Goal: Task Accomplishment & Management: Manage account settings

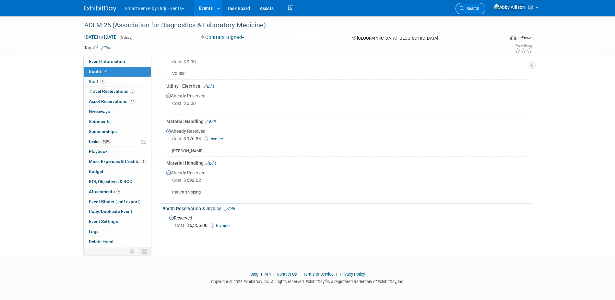
click at [479, 10] on span "Search" at bounding box center [472, 8] width 15 height 5
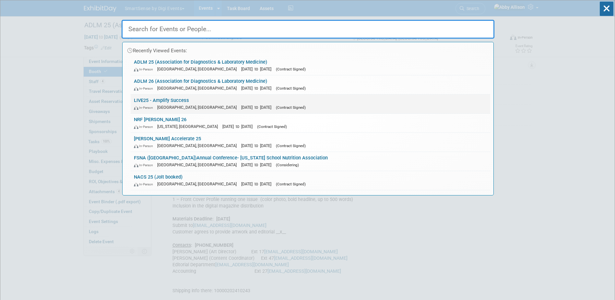
click at [157, 98] on link "LIVE25 - Amplify Success In-Person Nashville, TN Oct 21, 2025 to Oct 24, 2025 (…" at bounding box center [311, 103] width 360 height 19
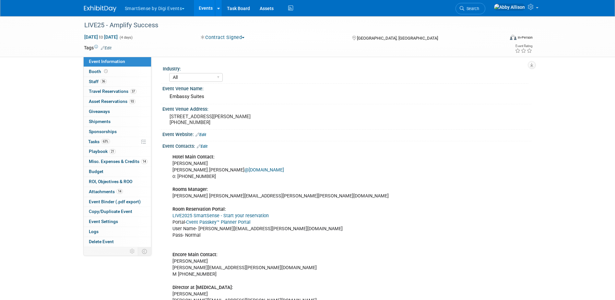
select select "All"
click at [99, 159] on span "Misc. Expenses & Credits 14" at bounding box center [118, 161] width 59 height 5
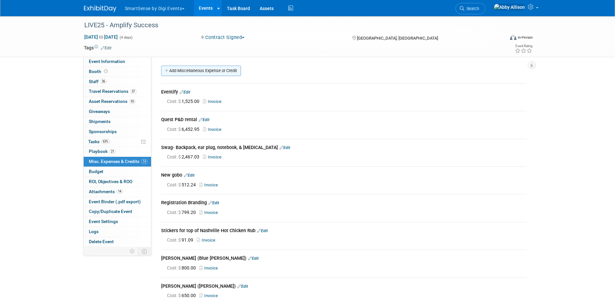
click at [188, 71] on link "Add Miscellaneous Expense or Credit" at bounding box center [201, 71] width 80 height 10
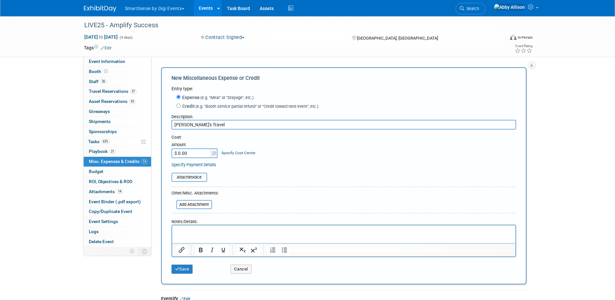
type input "Juan's Travel"
click at [188, 155] on input "$ 0.00" at bounding box center [192, 153] width 41 height 10
type input "$ 467.80"
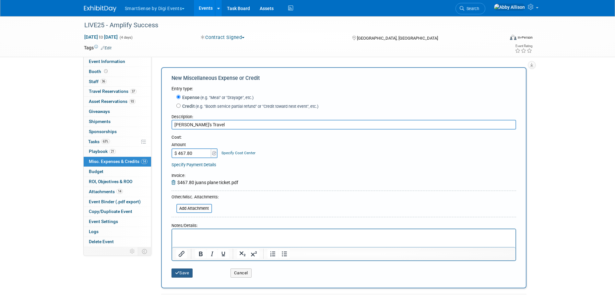
click at [186, 274] on button "Save" at bounding box center [182, 272] width 21 height 9
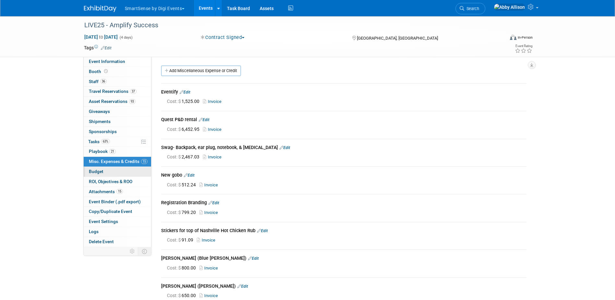
click at [91, 171] on span "Budget" at bounding box center [96, 171] width 15 height 5
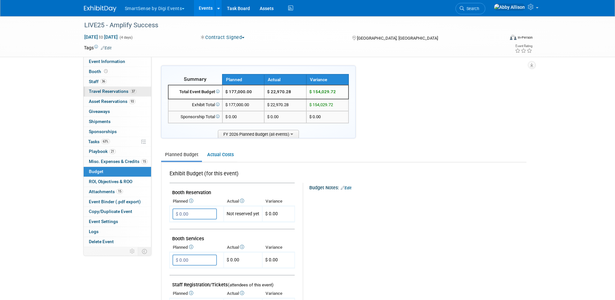
click at [100, 91] on span "Travel Reservations 37" at bounding box center [113, 91] width 48 height 5
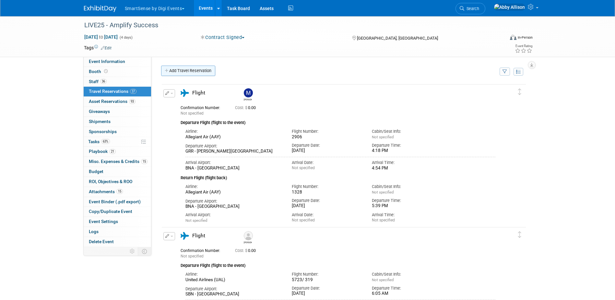
click at [185, 70] on link "Add Travel Reservation" at bounding box center [188, 71] width 54 height 10
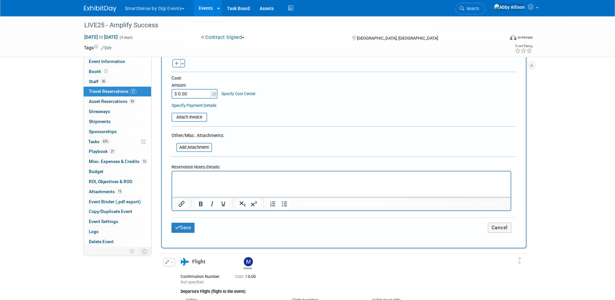
scroll to position [324, 0]
click at [210, 178] on p "Rich Text Area. Press ALT-0 for help." at bounding box center [341, 176] width 331 height 7
drag, startPoint x: 195, startPoint y: 180, endPoint x: 164, endPoint y: 176, distance: 31.0
click at [172, 176] on html "Juan" at bounding box center [341, 175] width 339 height 9
drag, startPoint x: 190, startPoint y: 177, endPoint x: 343, endPoint y: 348, distance: 229.7
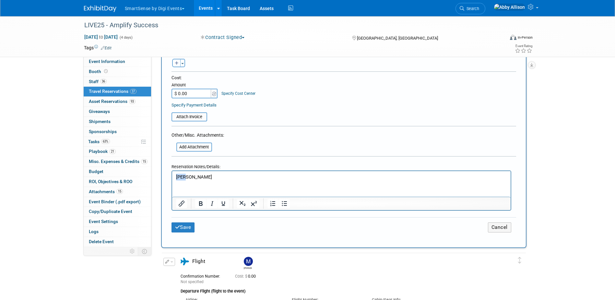
click at [172, 176] on html "Juan" at bounding box center [341, 175] width 339 height 9
click at [202, 203] on icon "Bold" at bounding box center [201, 204] width 8 height 8
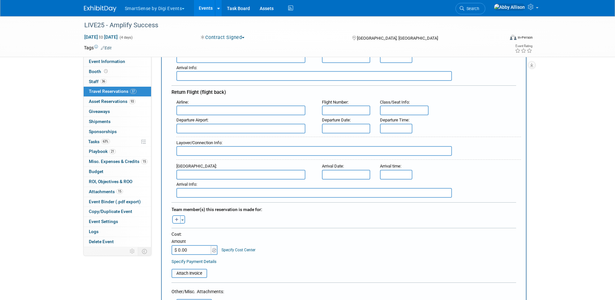
scroll to position [162, 0]
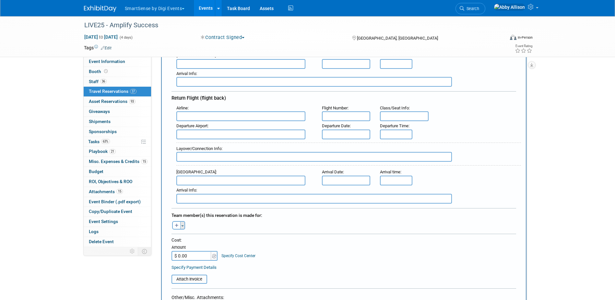
click at [185, 225] on button "Toggle Dropdown" at bounding box center [182, 225] width 5 height 8
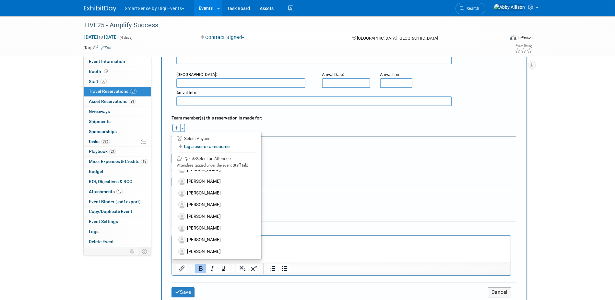
scroll to position [334, 0]
click at [194, 247] on label "TBD" at bounding box center [217, 251] width 80 height 12
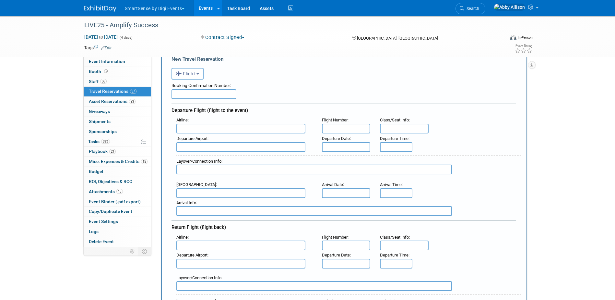
scroll to position [32, 0]
click at [201, 132] on input "text" at bounding box center [240, 129] width 129 height 10
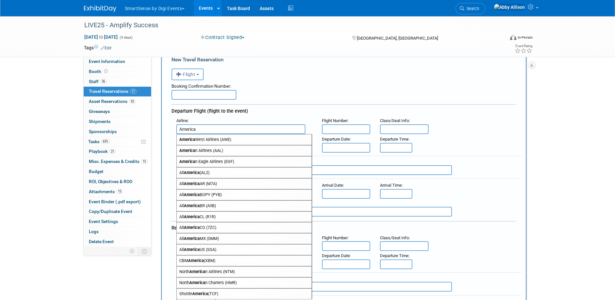
click at [205, 152] on span "America n Airlines (AAL)" at bounding box center [244, 150] width 135 height 10
type input "American Airlines (AAL)"
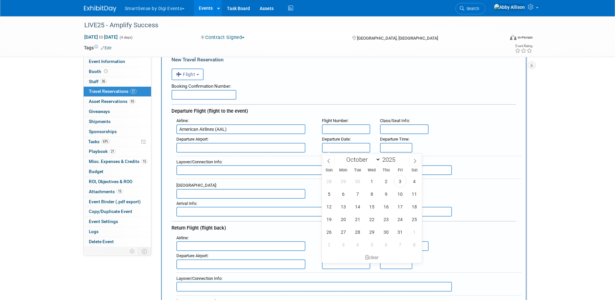
click at [335, 146] on input "text" at bounding box center [346, 148] width 49 height 10
click at [359, 220] on span "21" at bounding box center [357, 219] width 13 height 13
type input "Oct 21, 2025"
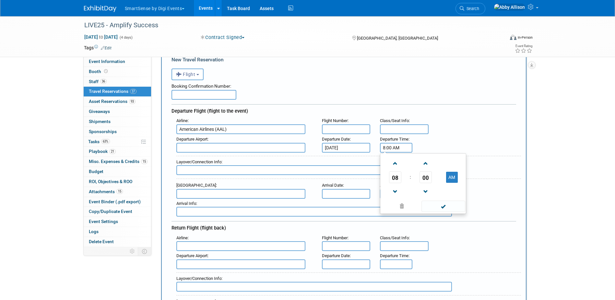
click at [392, 148] on input "8:00 AM" at bounding box center [396, 148] width 32 height 10
click at [428, 176] on span "00" at bounding box center [426, 177] width 12 height 12
click at [435, 184] on td "30" at bounding box center [433, 181] width 21 height 18
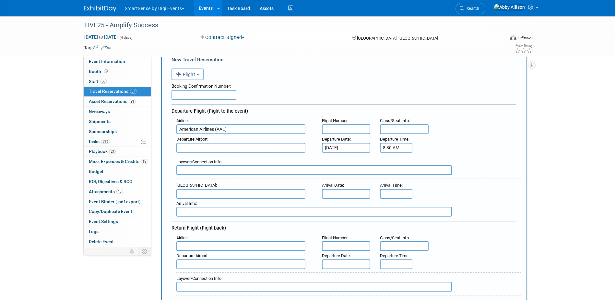
click at [395, 146] on input "8:30 AM" at bounding box center [396, 148] width 32 height 10
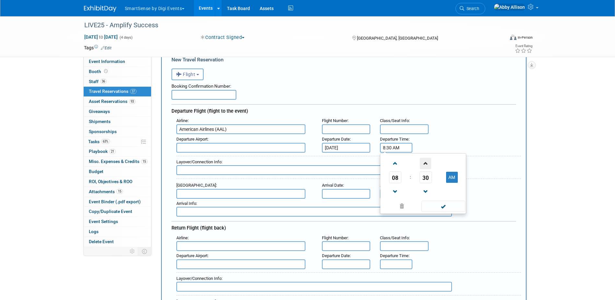
click at [427, 165] on span at bounding box center [425, 163] width 11 height 11
type input "8:31 AM"
click at [444, 207] on span at bounding box center [444, 205] width 44 height 11
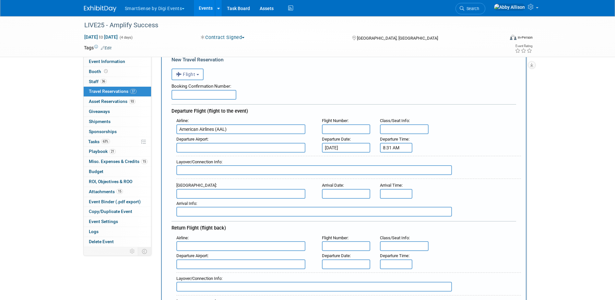
click at [197, 147] on input "text" at bounding box center [240, 148] width 129 height 10
click at [200, 156] on span "PHX - Phoenix Sky Harbor International Airport" at bounding box center [244, 158] width 135 height 10
type input "PHX - Phoenix Sky Harbor International Airport"
click at [198, 195] on input "text" at bounding box center [240, 194] width 129 height 10
click at [200, 195] on input "text" at bounding box center [240, 194] width 129 height 10
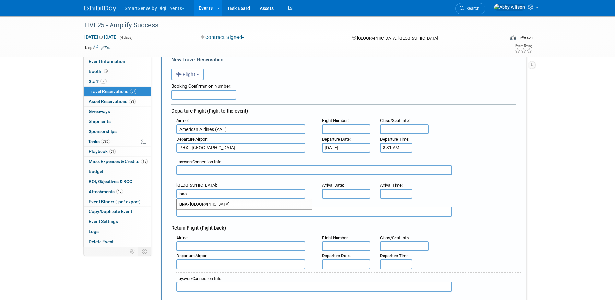
click at [210, 206] on span "BNA - Nashville International Airport" at bounding box center [244, 204] width 135 height 10
type input "BNA - Nashville International Airport"
click at [392, 191] on input "8:00 AM" at bounding box center [396, 194] width 32 height 10
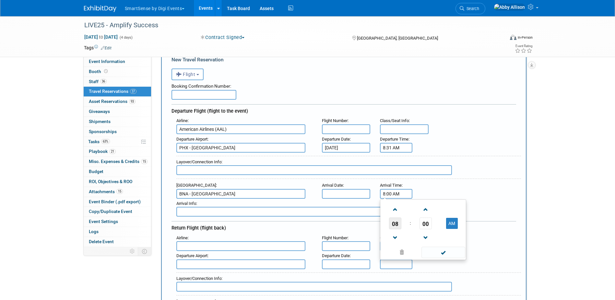
click at [395, 225] on span "08" at bounding box center [395, 223] width 12 height 12
click at [437, 214] on td "02" at bounding box center [433, 210] width 21 height 18
click at [427, 226] on span "00" at bounding box center [426, 223] width 12 height 12
click at [411, 208] on td "05" at bounding box center [413, 210] width 21 height 18
click at [453, 224] on button "AM" at bounding box center [452, 223] width 12 height 11
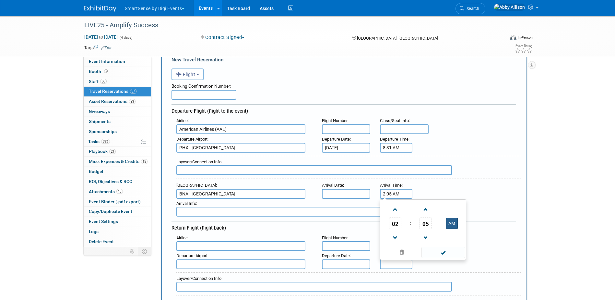
type input "2:05 PM"
click at [447, 254] on span at bounding box center [444, 252] width 44 height 11
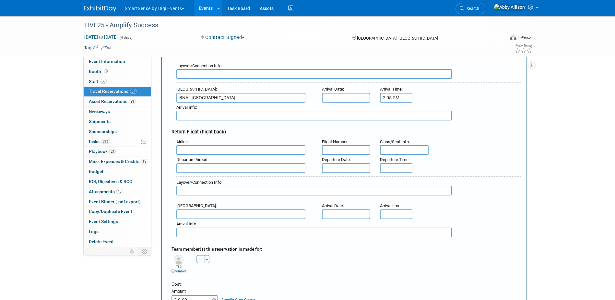
scroll to position [130, 0]
click at [213, 148] on input "text" at bounding box center [240, 149] width 129 height 10
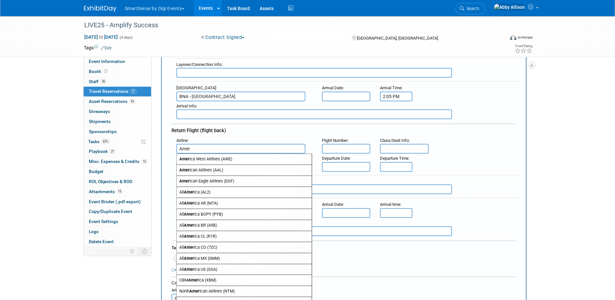
click at [203, 166] on span "Amer ican Airlines (AAL)" at bounding box center [244, 170] width 135 height 10
type input "American Airlines (AAL)"
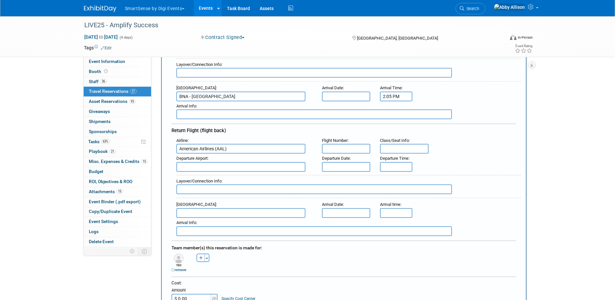
click at [353, 150] on input "text" at bounding box center [346, 149] width 49 height 10
click at [238, 167] on input "text" at bounding box center [240, 167] width 129 height 10
click at [233, 177] on span "BNA - Nashville International Airport" at bounding box center [244, 177] width 135 height 10
type input "BNA - Nashville International Airport"
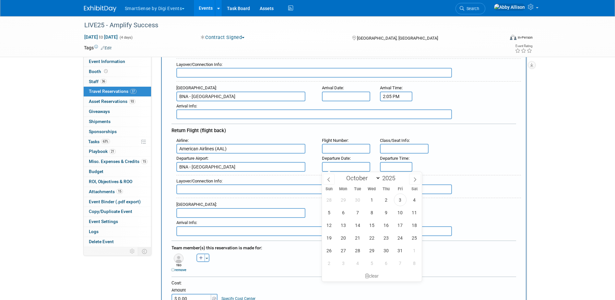
click at [345, 165] on input "text" at bounding box center [346, 167] width 49 height 10
click at [398, 236] on span "24" at bounding box center [400, 237] width 13 height 13
type input "Oct 24, 2025"
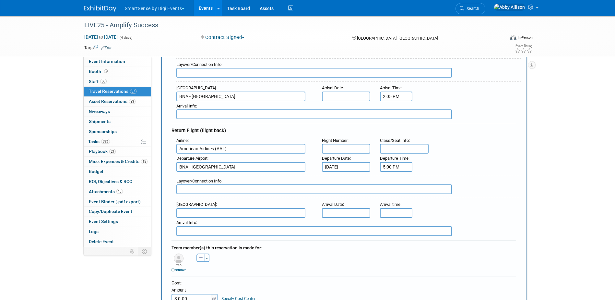
click at [387, 167] on input "5:00 PM" at bounding box center [396, 167] width 32 height 10
click at [397, 196] on span "05" at bounding box center [395, 196] width 12 height 12
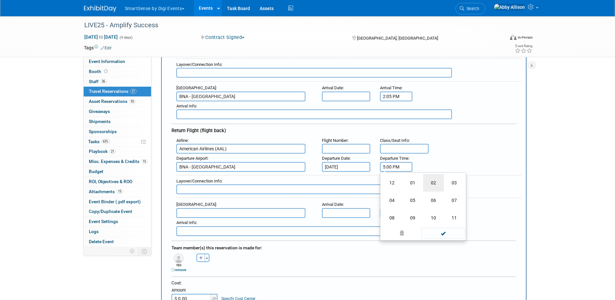
click at [431, 181] on td "02" at bounding box center [433, 183] width 21 height 18
click at [423, 196] on span "00" at bounding box center [426, 196] width 12 height 12
click at [433, 185] on td "10" at bounding box center [433, 183] width 21 height 18
type input "2:10 PM"
click at [440, 226] on span at bounding box center [444, 225] width 44 height 11
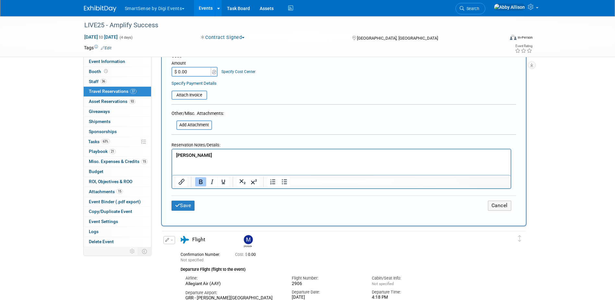
scroll to position [357, 0]
click at [180, 206] on icon "submit" at bounding box center [177, 204] width 5 height 5
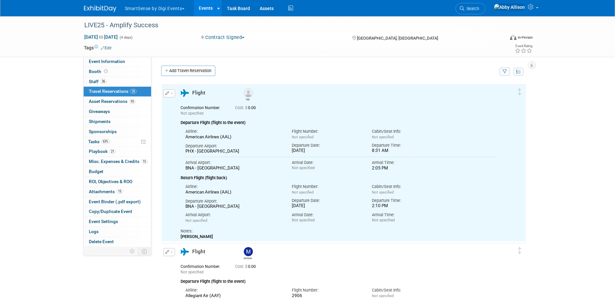
scroll to position [0, 0]
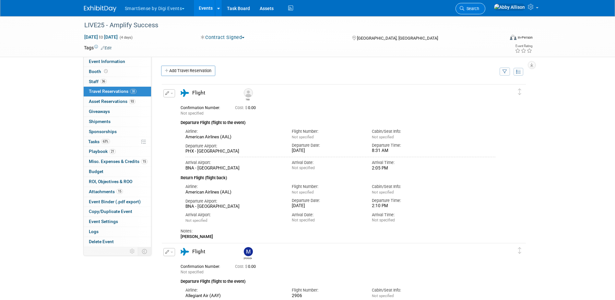
click at [465, 10] on icon at bounding box center [462, 8] width 5 height 5
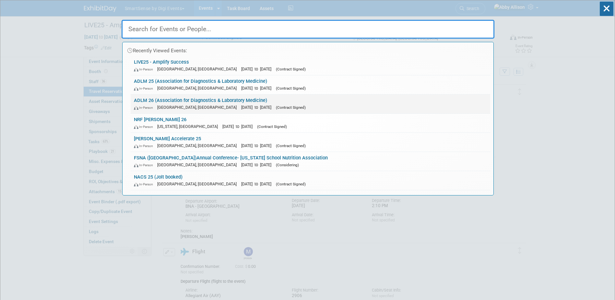
click at [154, 98] on link "ADLM 26 (Association for Diagnostics & Laboratory Medicine) In-Person Anaheim, …" at bounding box center [311, 103] width 360 height 19
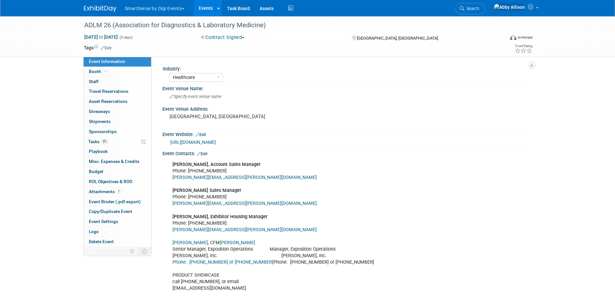
select select "Healthcare"
click at [101, 70] on span "Booth" at bounding box center [99, 71] width 20 height 5
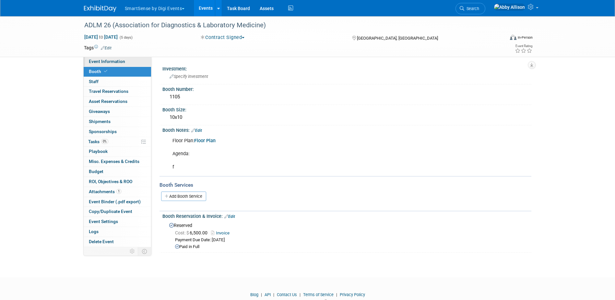
click at [106, 64] on link "Event Information" at bounding box center [117, 62] width 67 height 10
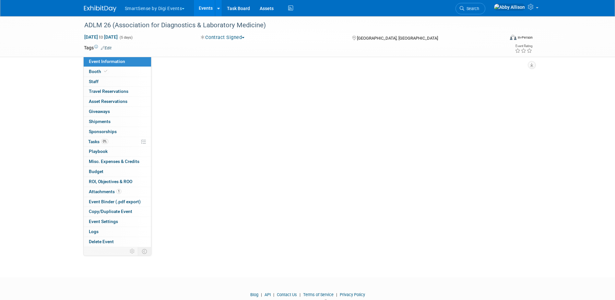
select select "Healthcare"
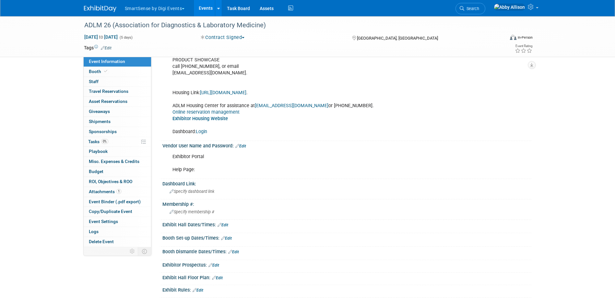
scroll to position [227, 0]
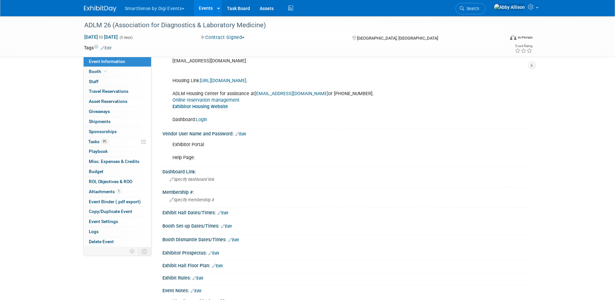
click at [241, 133] on link "Edit" at bounding box center [241, 134] width 11 height 5
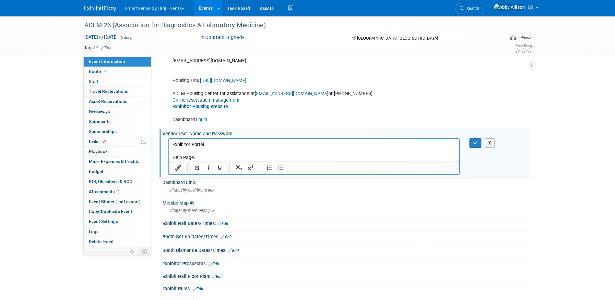
scroll to position [0, 0]
click at [211, 143] on p "Exhibitor Portal Help Page:" at bounding box center [314, 150] width 284 height 19
click at [475, 140] on icon "button" at bounding box center [475, 142] width 5 height 5
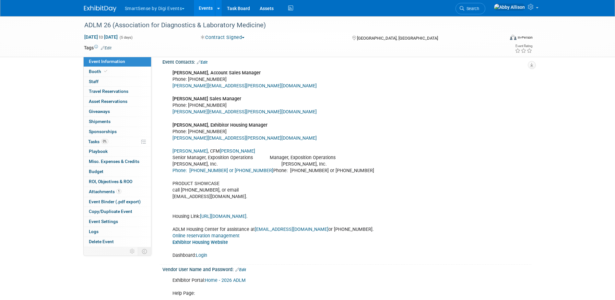
scroll to position [32, 0]
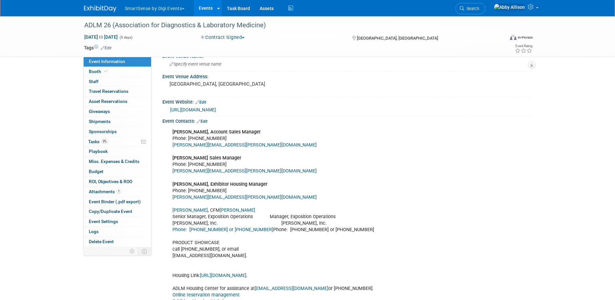
click at [207, 122] on link "Edit" at bounding box center [202, 121] width 11 height 5
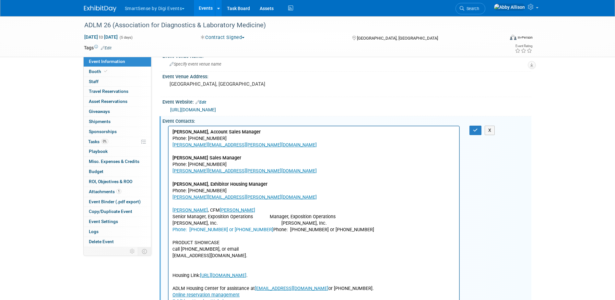
scroll to position [0, 0]
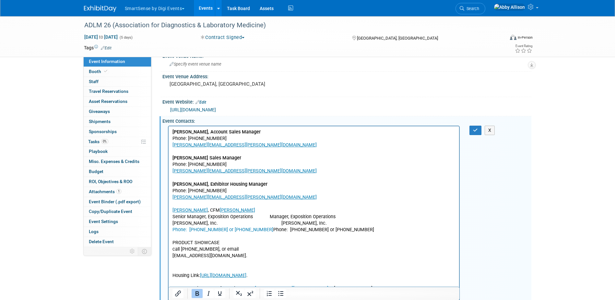
click at [188, 236] on p "Sabrina Bracken, Account Sales Manager Phone: 703-631-6200 sabrina.bracken@spar…" at bounding box center [314, 222] width 284 height 189
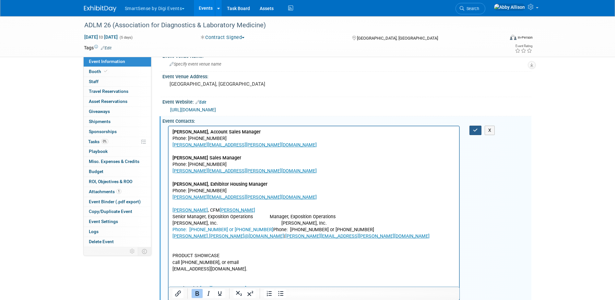
click at [476, 132] on icon "button" at bounding box center [475, 130] width 5 height 5
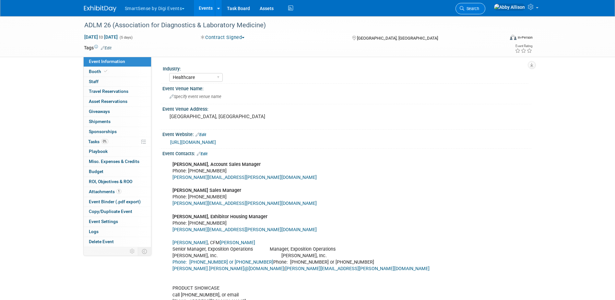
click at [479, 7] on span "Search" at bounding box center [472, 8] width 15 height 5
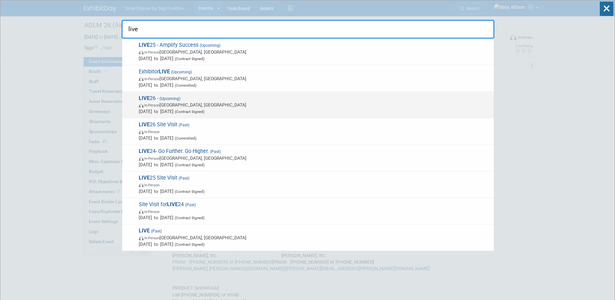
type input "live"
click at [151, 96] on span "LIVE 26 - (Upcoming) In-Person Austin, TX Oct 7, 2026 to Oct 9, 2026 (Contract …" at bounding box center [314, 105] width 354 height 20
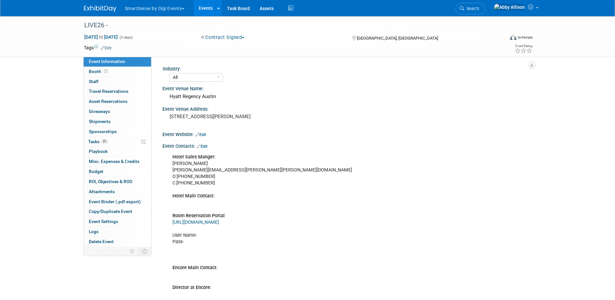
select select "All"
click at [206, 147] on link "Edit" at bounding box center [202, 146] width 11 height 5
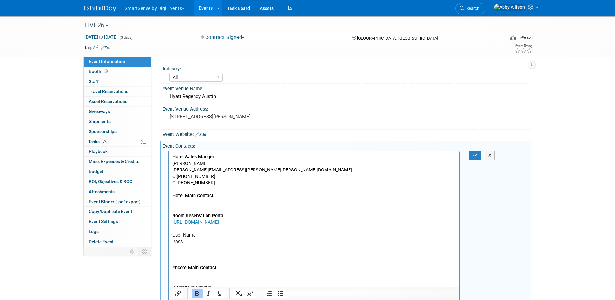
click at [174, 233] on p "Hotel Sales Manger: Jessica McColley jessica.mccolley@hyatt.com O:+1 512 480 20…" at bounding box center [314, 270] width 284 height 235
click at [175, 231] on p "Hotel Sales Manger: Jessica McColley jessica.mccolley@hyatt.com O:+1 512 480 20…" at bounding box center [314, 270] width 284 height 235
drag, startPoint x: 223, startPoint y: 229, endPoint x: 173, endPoint y: 230, distance: 50.0
click at [173, 230] on p "Hotel Sales Manger: Jessica McColley jessica.mccolley@hyatt.com O:+1 512 480 20…" at bounding box center [314, 270] width 284 height 235
click at [198, 200] on p "Hotel Sales Manger: Jessica McColley jessica.mccolley@hyatt.com O:+1 512 480 20…" at bounding box center [314, 267] width 284 height 228
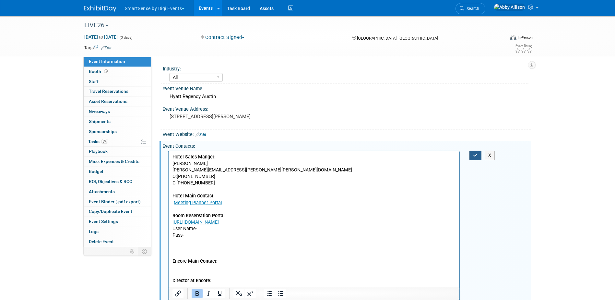
click at [476, 155] on icon "button" at bounding box center [475, 155] width 5 height 5
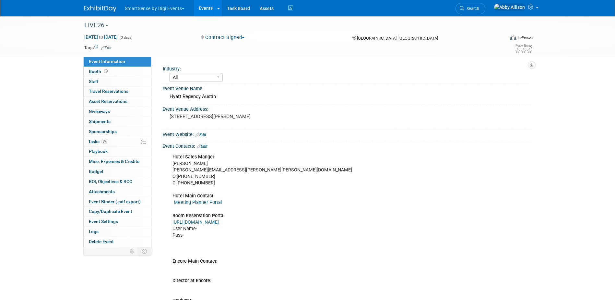
click at [204, 146] on link "Edit" at bounding box center [202, 146] width 11 height 5
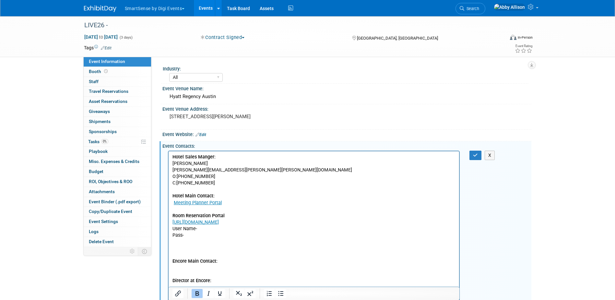
click at [218, 193] on p "Hotel Sales Manger: Jessica McColley jessica.mccolley@hyatt.com O:+1 512 480 20…" at bounding box center [314, 267] width 284 height 228
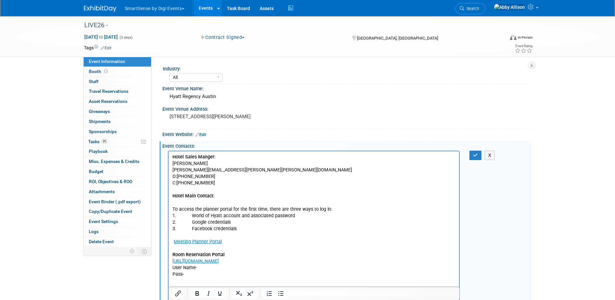
click at [474, 156] on icon "button" at bounding box center [475, 155] width 5 height 5
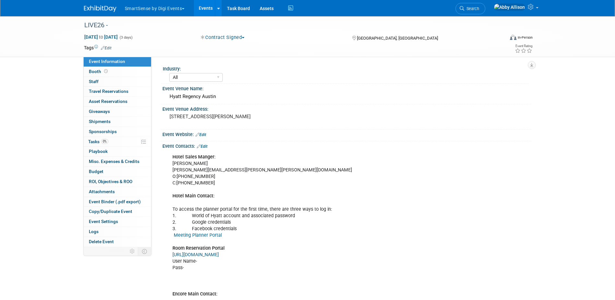
click at [203, 145] on link "Edit" at bounding box center [202, 146] width 11 height 5
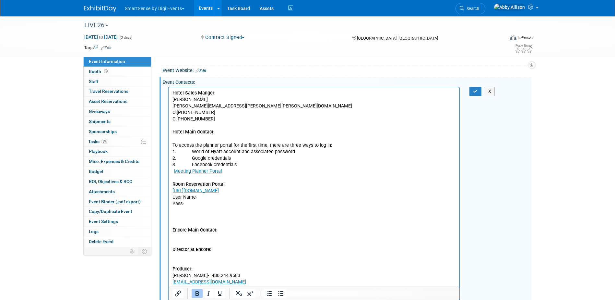
scroll to position [65, 0]
click at [228, 180] on p "Hotel Sales Manger: Jessica McColley jessica.mccolley@hyatt.com O:+1 512 480 20…" at bounding box center [314, 219] width 284 height 260
click at [173, 181] on b "Room Reservation Portal" at bounding box center [198, 183] width 52 height 6
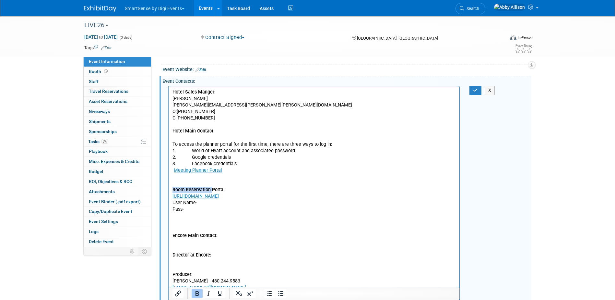
drag, startPoint x: 172, startPoint y: 187, endPoint x: 211, endPoint y: 187, distance: 39.3
click at [211, 187] on body "Hotel Sales Manger: Jessica McColley jessica.mccolley@hyatt.com O:+1 512 480 20…" at bounding box center [314, 222] width 284 height 267
copy b "Room Reservation"
click at [179, 213] on p "Room Reservation Portal https://www.hyatt.com/events/en-US/group-booking/AUSRA/…" at bounding box center [314, 270] width 284 height 169
click at [172, 213] on b "Room Reservation" at bounding box center [191, 215] width 38 height 6
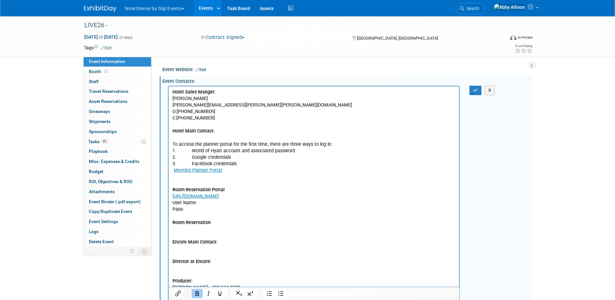
click at [179, 227] on p "Room Reservation Encore Main Contact: Director at Encore: Producer: Juan Rico- …" at bounding box center [314, 290] width 284 height 143
paste body "Rich Text Area. Press ALT-0 for help."
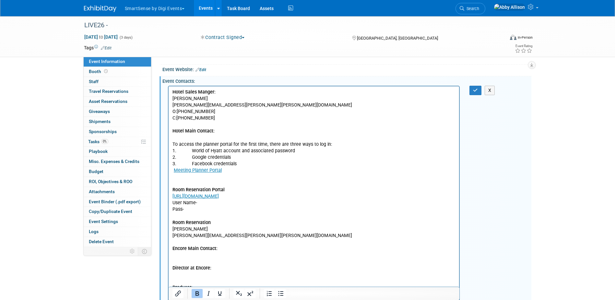
drag, startPoint x: 170, startPoint y: 235, endPoint x: 175, endPoint y: 235, distance: 5.2
click at [170, 235] on html "Hotel Sales Manger: Jessica McColley jessica.mccolley@hyatt.com O:+1 512 480 20…" at bounding box center [313, 227] width 291 height 283
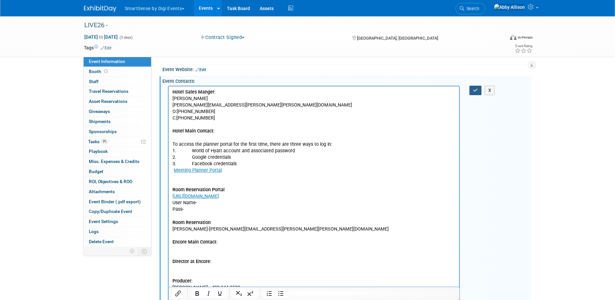
click at [476, 90] on icon "button" at bounding box center [475, 90] width 5 height 5
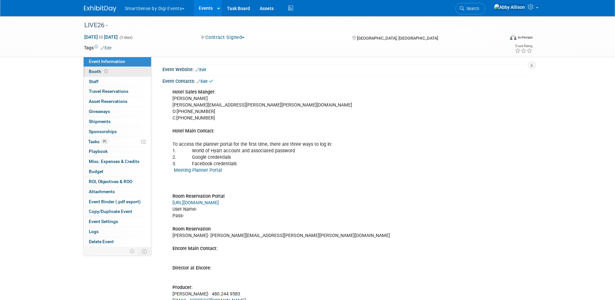
click at [106, 72] on icon at bounding box center [106, 71] width 4 height 4
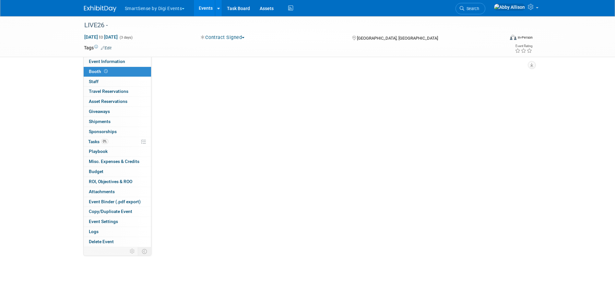
scroll to position [0, 0]
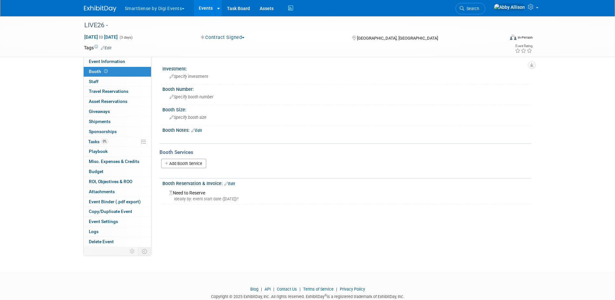
click at [199, 129] on link "Edit" at bounding box center [196, 130] width 11 height 5
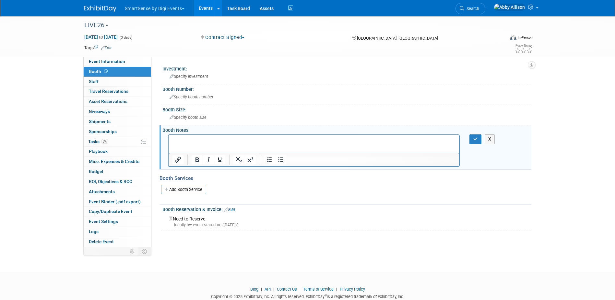
click at [194, 141] on p "Rich Text Area. Press ALT-0 for help." at bounding box center [314, 141] width 284 height 6
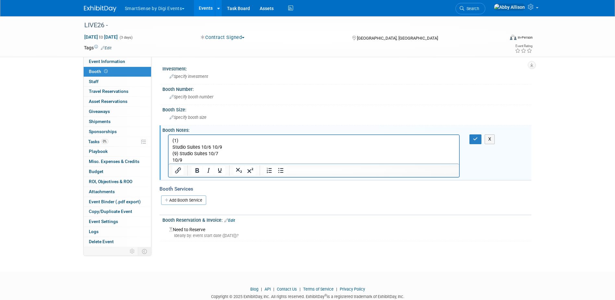
click at [172, 147] on p "(1) Studio Suites 10/6 10/9 (9) Studio Suites 10/7 10/9" at bounding box center [314, 151] width 284 height 26
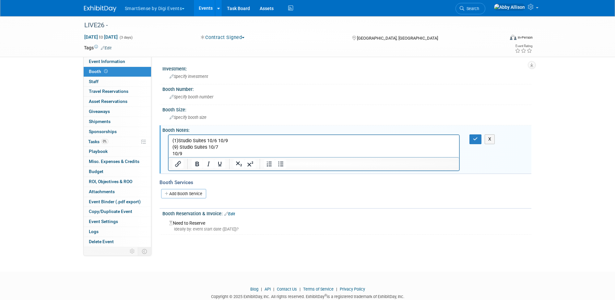
click at [173, 151] on p "(1) Studio Suites 10/6 10/9 (9) Studio Suites 10/7 10/9" at bounding box center [314, 147] width 284 height 19
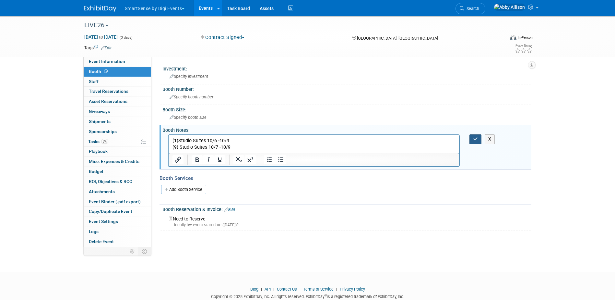
click at [475, 141] on icon "button" at bounding box center [475, 139] width 5 height 5
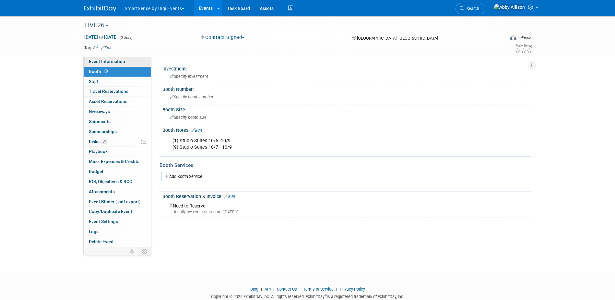
click at [104, 62] on span "Event Information" at bounding box center [107, 61] width 36 height 5
select select "All"
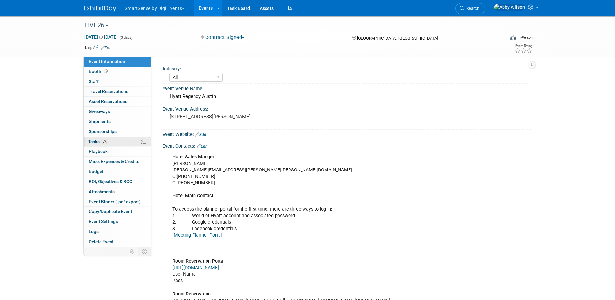
click at [94, 139] on span "Tasks 0%" at bounding box center [98, 141] width 20 height 5
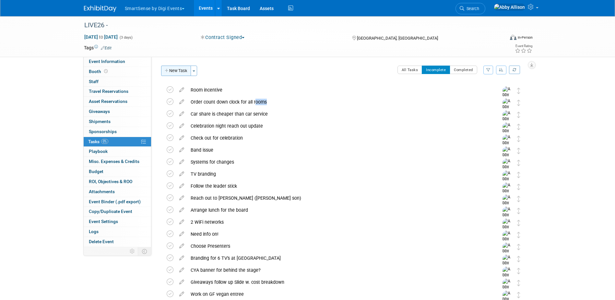
click at [172, 72] on button "New Task" at bounding box center [176, 71] width 30 height 10
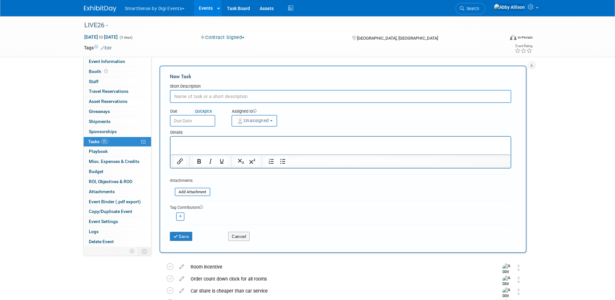
click at [223, 97] on input "text" at bounding box center [341, 96] width 342 height 13
paste input "Cut off Date: September 15, 2026"
type input "Cut off Date: September 15, 2026"
click at [242, 120] on img "button" at bounding box center [240, 120] width 7 height 7
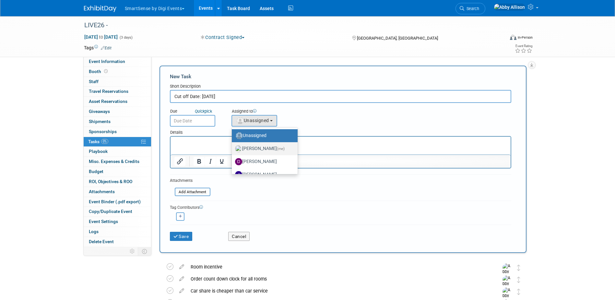
click at [246, 148] on label "Abby Allison (me)" at bounding box center [263, 148] width 56 height 10
click at [233, 148] on input "Abby Allison (me)" at bounding box center [231, 148] width 4 height 4
select select "1af21d80-b227-4fda-b725-1543146411fb"
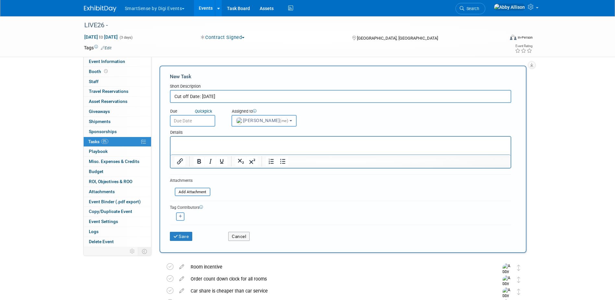
click at [195, 122] on input "text" at bounding box center [192, 121] width 45 height 12
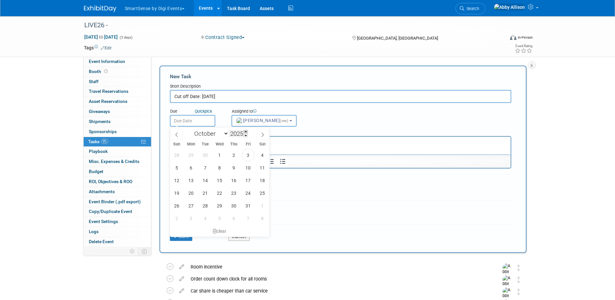
click at [245, 131] on span at bounding box center [246, 132] width 5 height 4
type input "2026"
click at [224, 136] on select "January February March April May June July August September October November De…" at bounding box center [209, 133] width 37 height 8
select select "8"
click at [191, 129] on select "January February March April May June July August September October November De…" at bounding box center [209, 133] width 37 height 8
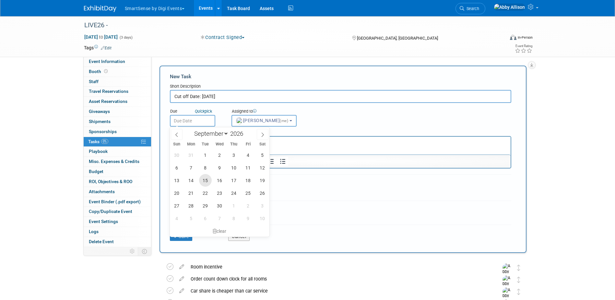
click at [205, 181] on span "15" at bounding box center [205, 180] width 13 height 13
type input "Sep 15, 2026"
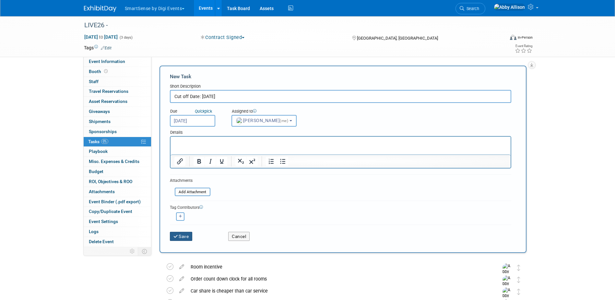
click at [184, 236] on button "Save" at bounding box center [181, 236] width 23 height 9
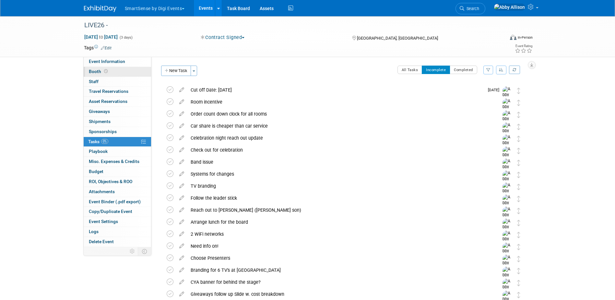
click at [92, 72] on span "Booth" at bounding box center [99, 71] width 20 height 5
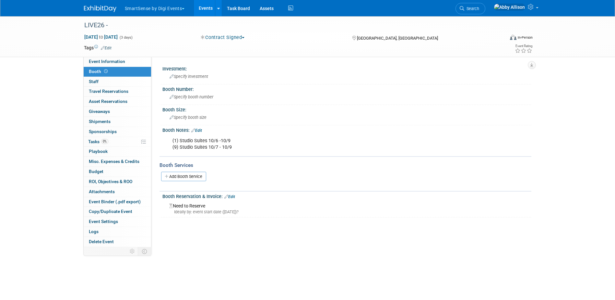
click at [201, 129] on link "Edit" at bounding box center [196, 130] width 11 height 5
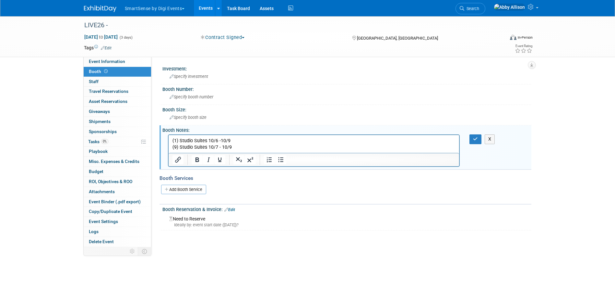
click at [235, 145] on p "(1) Studio Suites 10/6 -10/9 (9) Studio Suites 10/7 - 10/9" at bounding box center [314, 144] width 284 height 13
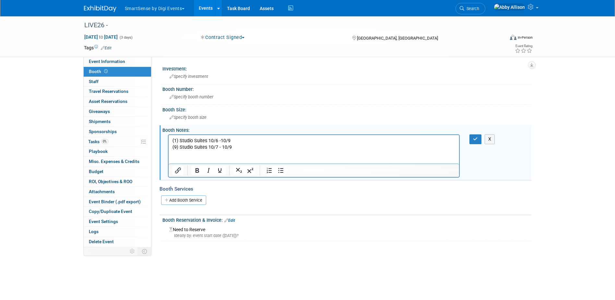
click at [178, 159] on p "Rich Text Area. Press ALT-0 for help." at bounding box center [314, 160] width 284 height 6
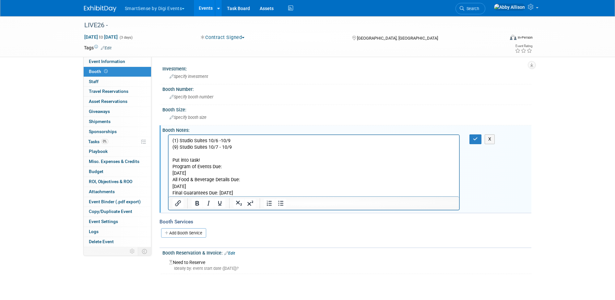
click at [172, 172] on body "(1) Studio Suites 10/6 -10/9 (9) Studio Suites 10/7 - 10/9 Put into task! Progr…" at bounding box center [314, 167] width 284 height 59
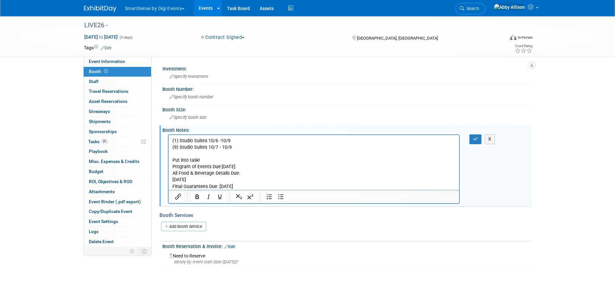
click at [172, 180] on body "(1) Studio Suites 10/6 -10/9 (9) Studio Suites 10/7 - 10/9 Put into task! Progr…" at bounding box center [314, 164] width 284 height 52
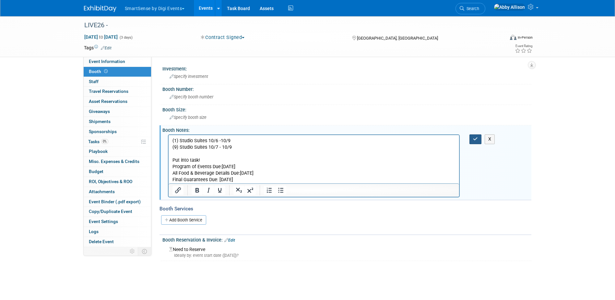
click at [476, 137] on icon "button" at bounding box center [475, 139] width 5 height 5
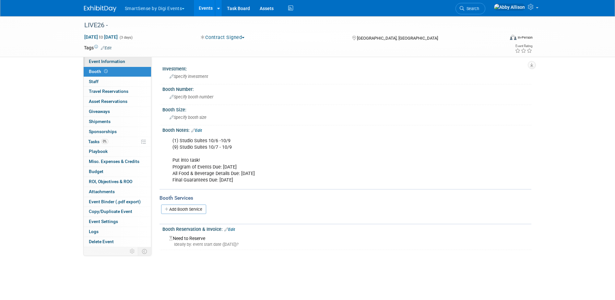
click at [136, 65] on link "Event Information" at bounding box center [117, 62] width 67 height 10
select select "All"
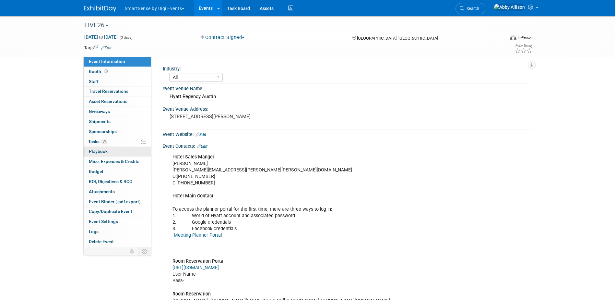
click at [96, 151] on span "Playbook 0" at bounding box center [98, 151] width 19 height 5
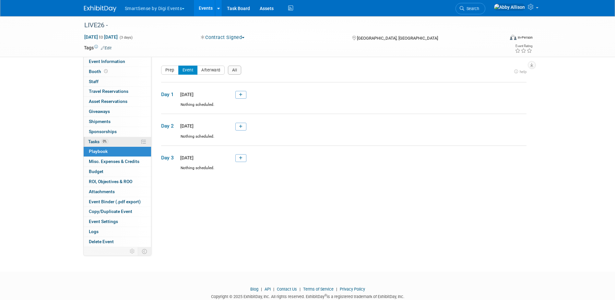
click at [93, 142] on span "Tasks 0%" at bounding box center [98, 141] width 20 height 5
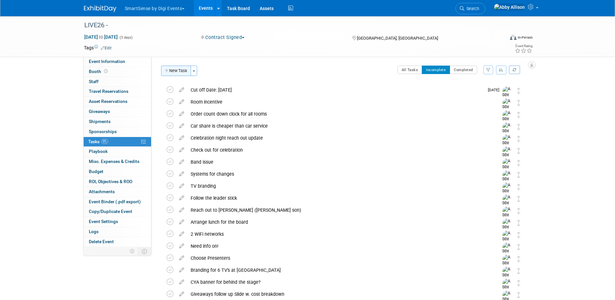
click at [171, 70] on button "New Task" at bounding box center [176, 71] width 30 height 10
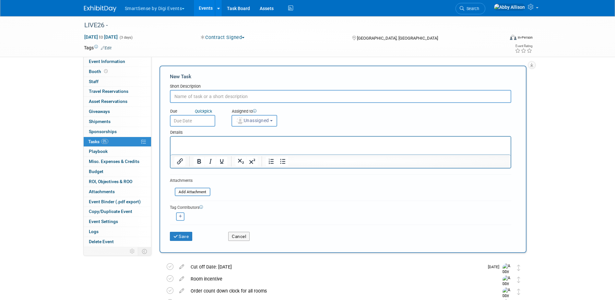
click at [222, 97] on input "text" at bounding box center [341, 96] width 342 height 13
type input "d"
click at [194, 94] on input "Due dates!" at bounding box center [341, 96] width 342 height 13
type input "Due dates for deposits!"
click at [267, 119] on span "Unassigned" at bounding box center [252, 120] width 33 height 5
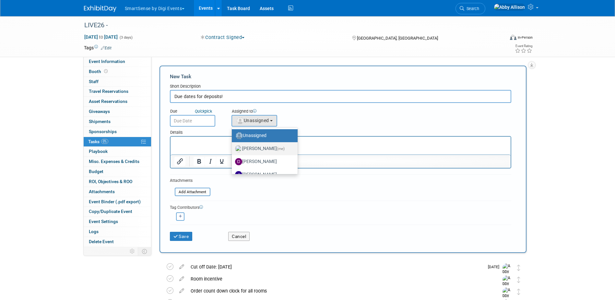
click at [260, 150] on label "Abby Allison (me)" at bounding box center [263, 148] width 56 height 10
click at [233, 150] on input "Abby Allison (me)" at bounding box center [231, 148] width 4 height 4
select select "1af21d80-b227-4fda-b725-1543146411fb"
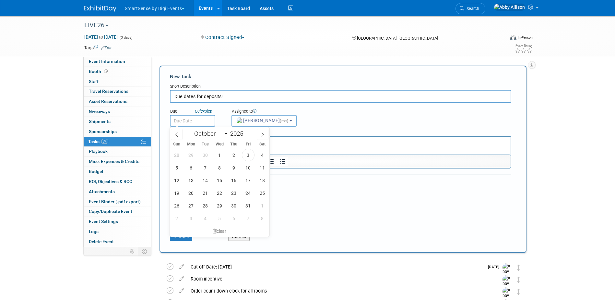
click at [192, 117] on input "text" at bounding box center [192, 121] width 45 height 12
click at [227, 135] on select "January February March April May June July August September October November De…" at bounding box center [209, 133] width 37 height 8
select select "11"
click at [191, 129] on select "January February March April May June July August September October November De…" at bounding box center [209, 133] width 37 height 8
click at [195, 195] on span "22" at bounding box center [191, 193] width 13 height 13
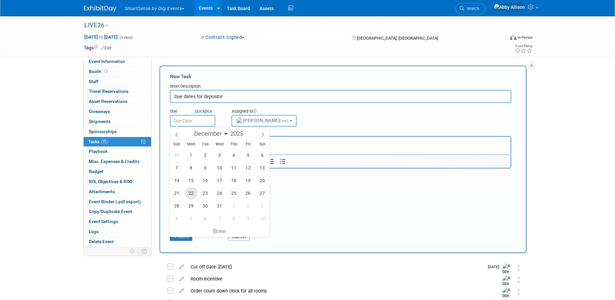
type input "Dec 22, 2025"
drag, startPoint x: 45, startPoint y: 5, endPoint x: 215, endPoint y: 142, distance: 218.5
click at [215, 142] on div "Sun Mon Tue Wed Thu Fri Sat" at bounding box center [220, 143] width 100 height 9
click at [288, 146] on html at bounding box center [340, 141] width 340 height 9
click at [287, 143] on p "Rich Text Area. Press ALT-0 for help." at bounding box center [340, 142] width 333 height 6
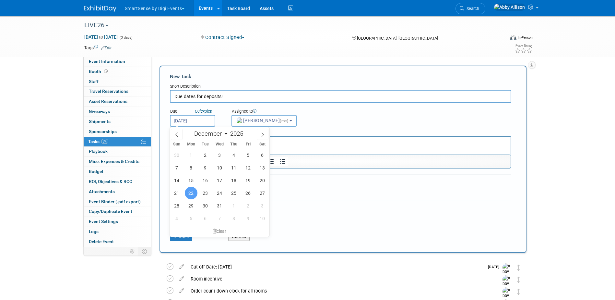
click at [287, 143] on p "Rich Text Area. Press ALT-0 for help." at bounding box center [340, 142] width 333 height 6
paste body "Rich Text Area. Press ALT-0 for help."
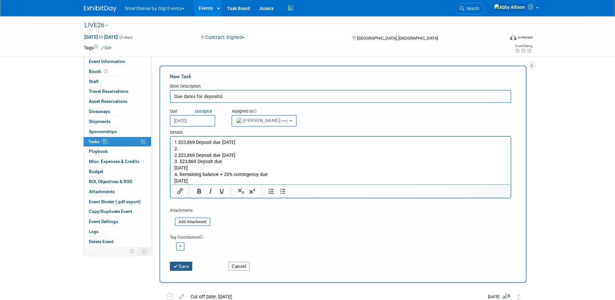
click at [178, 264] on icon "submit" at bounding box center [177, 266] width 6 height 5
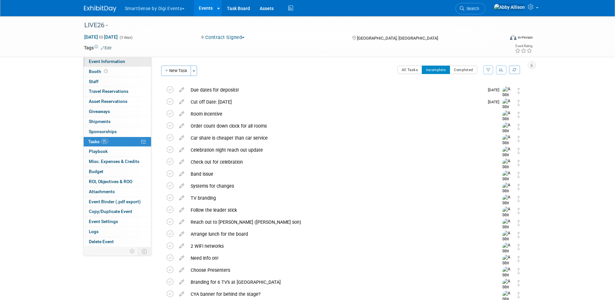
click at [92, 63] on span "Event Information" at bounding box center [107, 61] width 36 height 5
select select "All"
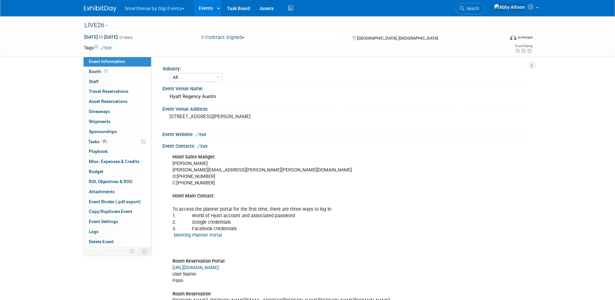
click at [205, 147] on link "Edit" at bounding box center [202, 146] width 11 height 5
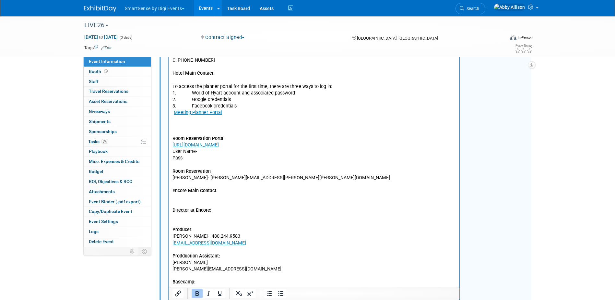
scroll to position [130, 0]
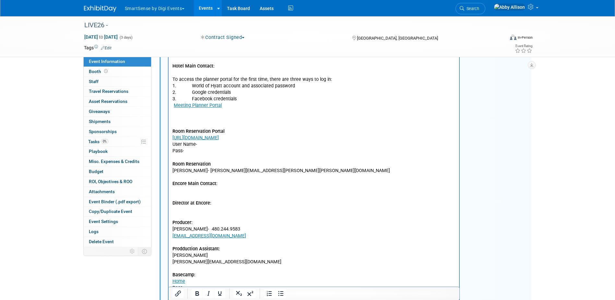
click at [175, 213] on p "Hotel Sales Manger: Jessica McColley jessica.mccolley@hyatt.com O:+1 512 480 20…" at bounding box center [314, 164] width 284 height 280
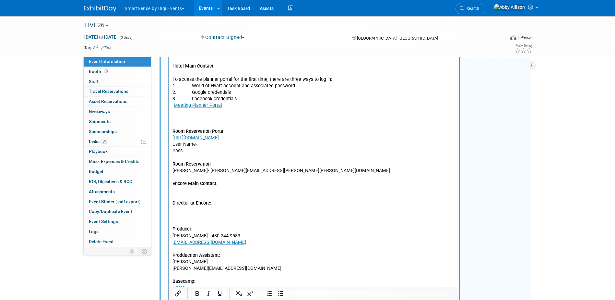
paste body "Rich Text Area. Press ALT-0 for help."
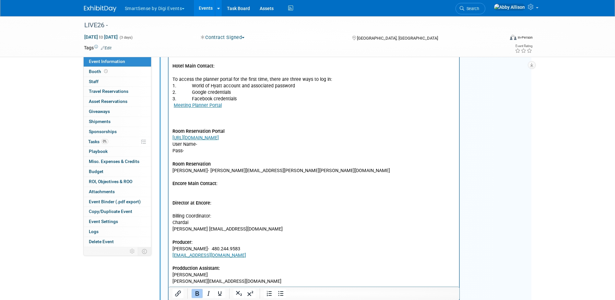
click at [174, 228] on p "Billing Coordinator: Chardai Mcneil GroupBillingAUSRA@hyatt.com" at bounding box center [314, 221] width 284 height 19
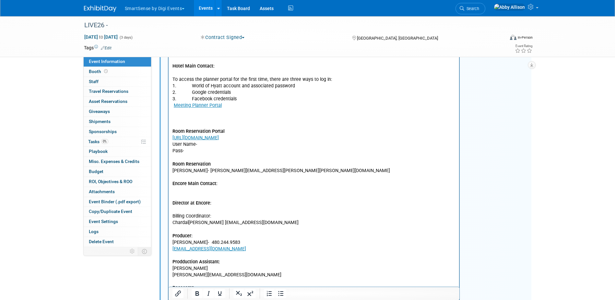
click at [203, 222] on p "Billing Coordinator: Chardai Mcneil GroupBillingAUSRA@hyatt.com" at bounding box center [314, 218] width 284 height 13
click at [190, 188] on p "Hotel Sales Manger: Jessica McColley jessica.mccolley@hyatt.com O:+1 512 480 20…" at bounding box center [314, 118] width 284 height 189
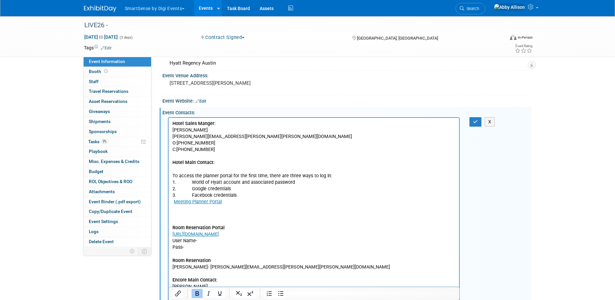
scroll to position [32, 0]
click at [199, 168] on p "Hotel Sales Manger: Jessica McColley jessica.mccolley@hyatt.com O:+1 512 480 20…" at bounding box center [314, 225] width 284 height 209
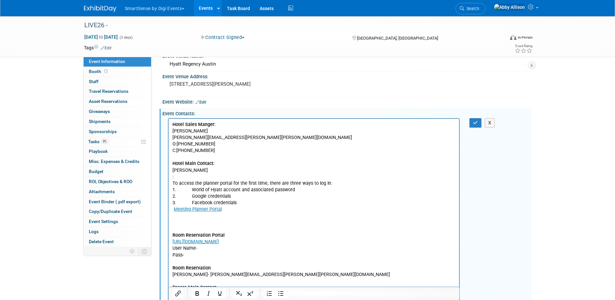
click at [173, 177] on p "Hotel Sales Manger: Jessica McColley jessica.mccolley@hyatt.com O:+1 512 480 20…" at bounding box center [314, 228] width 284 height 215
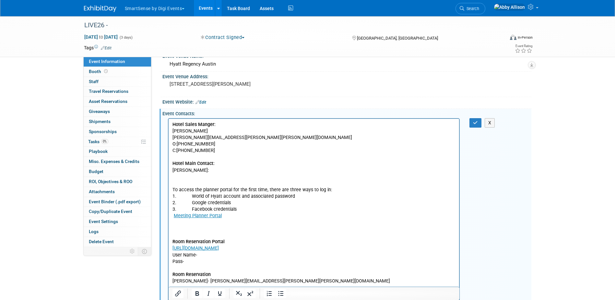
click at [200, 166] on b "Hotel Main Contact:" at bounding box center [193, 163] width 42 height 6
click at [200, 170] on p "Hotel Sales Manger: Jessica McColley jessica.mccolley@hyatt.com O:+1 512 480 20…" at bounding box center [314, 147] width 284 height 52
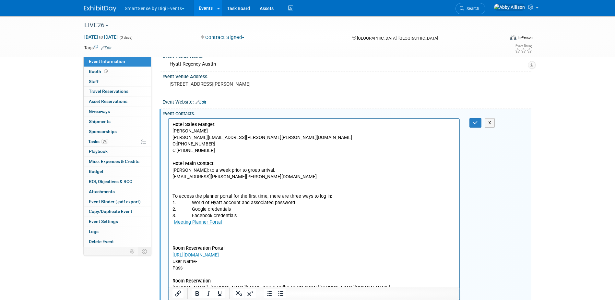
click at [173, 176] on p "Hotel Sales Manger: Jessica McColley jessica.mccolley@hyatt.com O:+1 512 480 20…" at bounding box center [314, 150] width 284 height 59
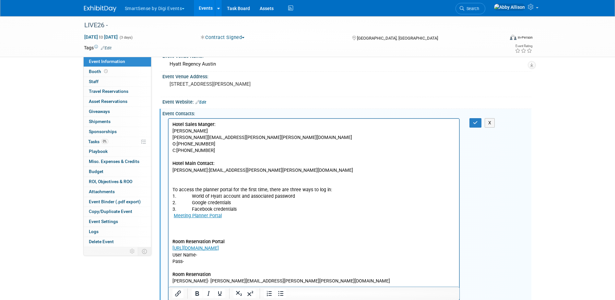
click at [180, 175] on p "Rich Text Area. Press ALT-0 for help." at bounding box center [314, 176] width 284 height 6
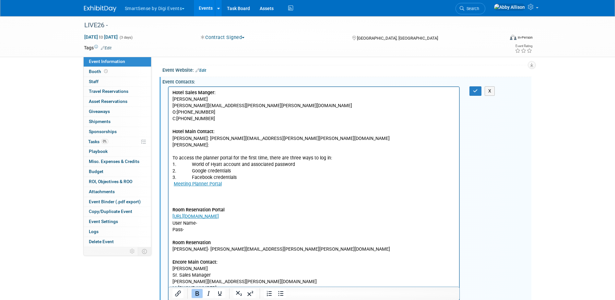
scroll to position [65, 0]
click at [216, 144] on p "Lindsey Jarosz:" at bounding box center [314, 144] width 284 height 6
click at [475, 90] on icon "button" at bounding box center [475, 90] width 5 height 5
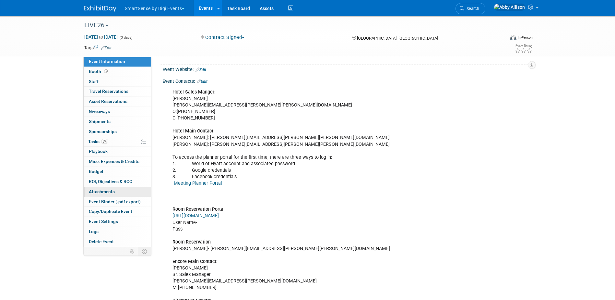
click at [97, 190] on span "Attachments 0" at bounding box center [102, 191] width 26 height 5
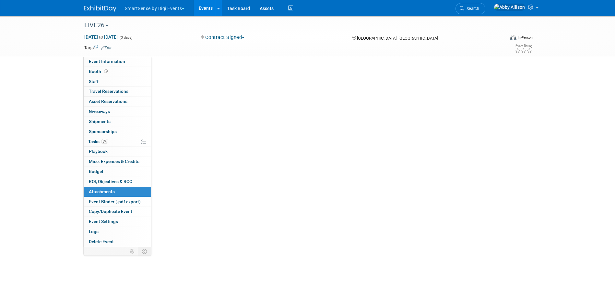
scroll to position [0, 0]
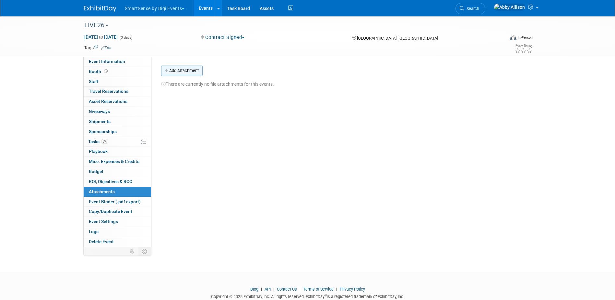
click at [180, 74] on button "Add Attachment" at bounding box center [182, 71] width 42 height 10
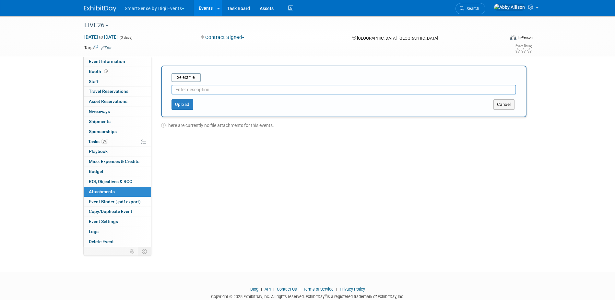
click at [184, 91] on input "text" at bounding box center [344, 90] width 345 height 10
type input "Hyatt Planning Guide"
click at [183, 103] on button "Upload" at bounding box center [183, 102] width 22 height 10
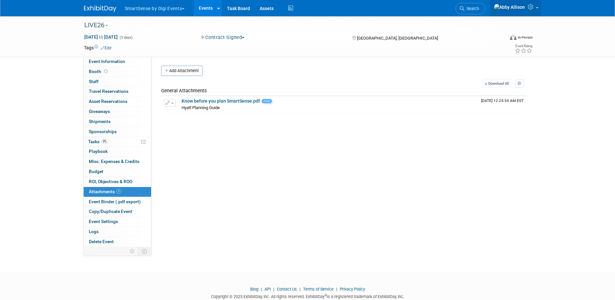
click at [537, 8] on link at bounding box center [516, 8] width 51 height 16
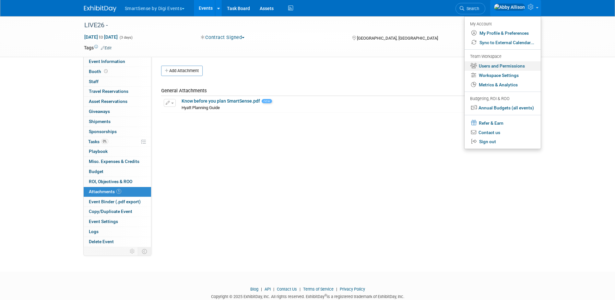
click at [495, 68] on link "Users and Permissions" at bounding box center [503, 65] width 76 height 9
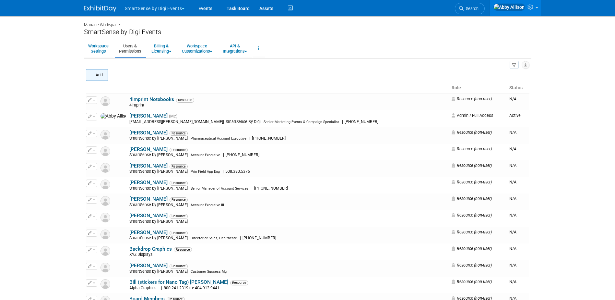
click at [94, 75] on icon "button" at bounding box center [93, 75] width 5 height 4
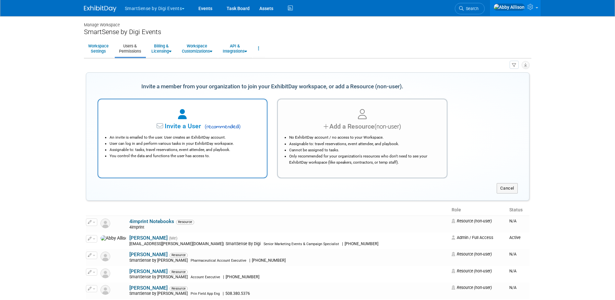
click at [173, 133] on div "An invite is emailed to the user. User creates an ExhibitDay account. User can …" at bounding box center [182, 145] width 153 height 28
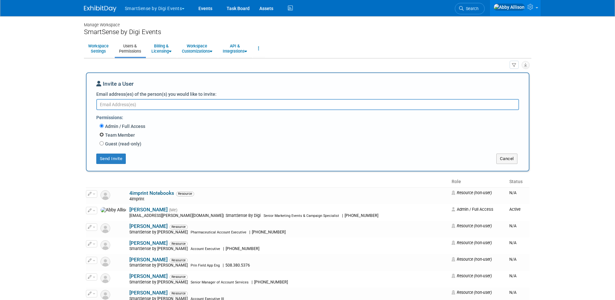
click at [102, 135] on input "Team Member" at bounding box center [102, 134] width 4 height 4
radio input "true"
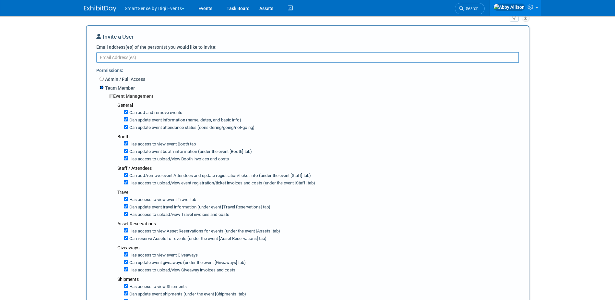
scroll to position [65, 0]
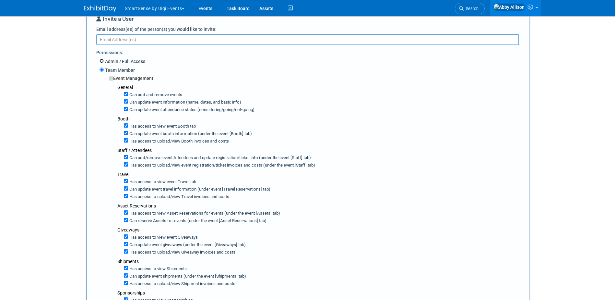
click at [102, 59] on input "Admin / Full Access" at bounding box center [102, 61] width 4 height 4
radio input "true"
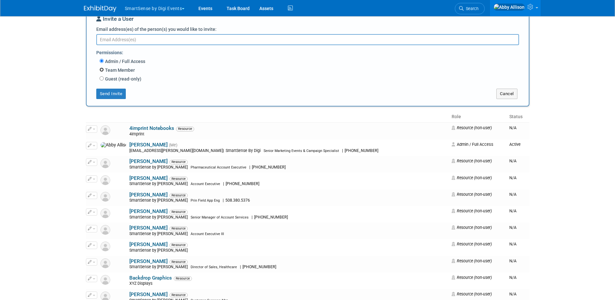
click at [101, 69] on input "Team Member" at bounding box center [102, 69] width 4 height 4
radio input "true"
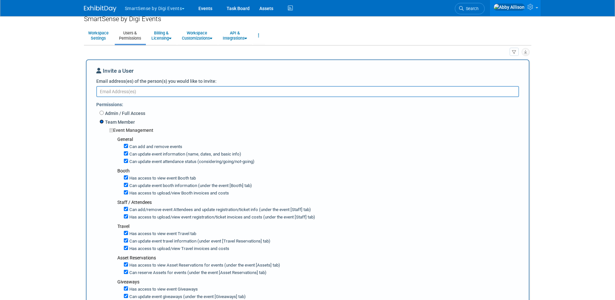
scroll to position [0, 0]
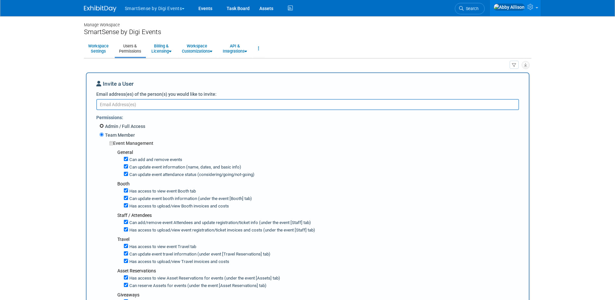
click at [102, 127] on input "Admin / Full Access" at bounding box center [102, 126] width 4 height 4
radio input "true"
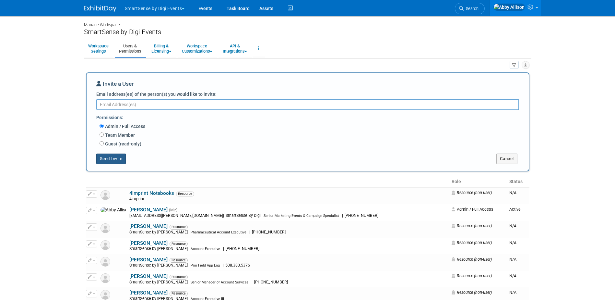
click at [109, 160] on button "Send Invite" at bounding box center [111, 158] width 30 height 10
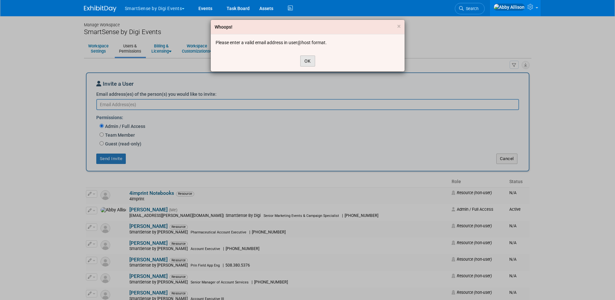
click at [307, 63] on button "OK" at bounding box center [307, 60] width 15 height 11
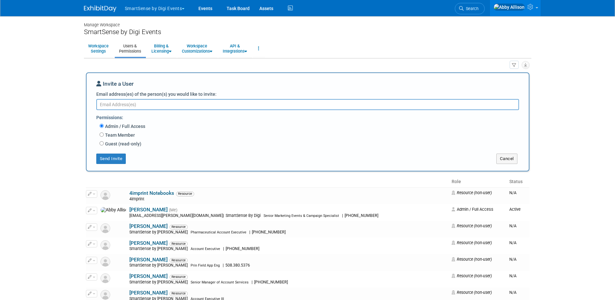
click at [135, 104] on textarea "Email address(es) of the person(s) you would like to invite:" at bounding box center [307, 104] width 423 height 11
paste textarea "Brooke.Howes@digi.com"
type textarea "Brooke.Howes@digi.com"
click at [115, 159] on button "Send Invite" at bounding box center [111, 158] width 30 height 10
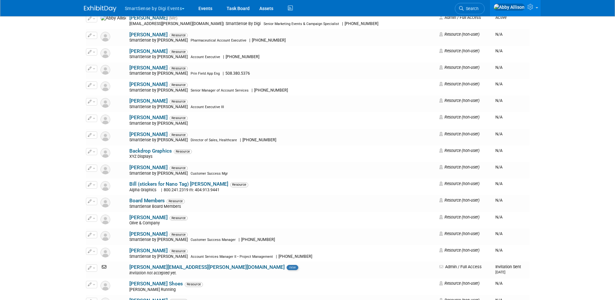
scroll to position [97, 0]
click at [185, 8] on span "button" at bounding box center [183, 8] width 3 height 1
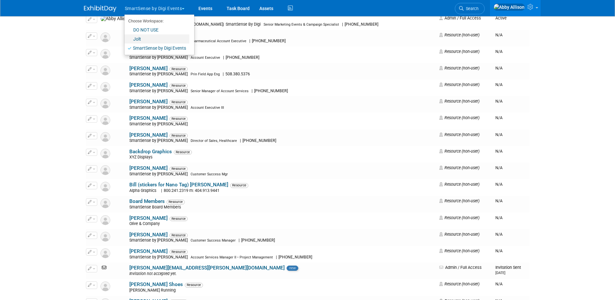
click at [136, 37] on link "Jolt" at bounding box center [157, 38] width 65 height 9
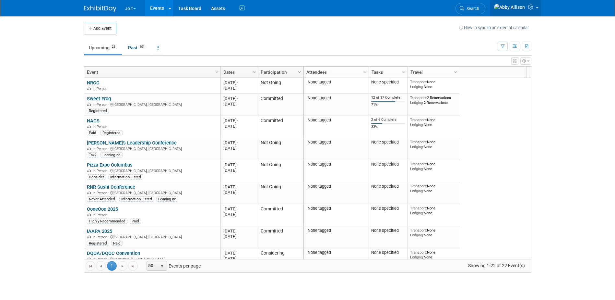
click at [531, 10] on icon at bounding box center [531, 7] width 7 height 6
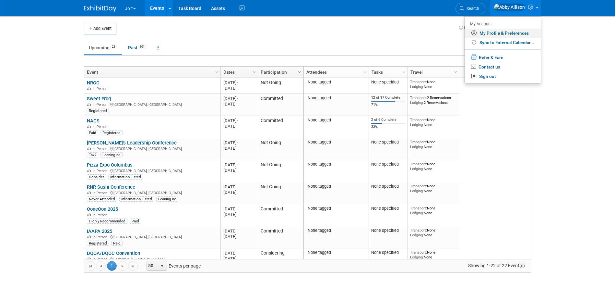
click at [491, 34] on link "My Profile & Preferences" at bounding box center [503, 33] width 76 height 9
